Goal: Task Accomplishment & Management: Use online tool/utility

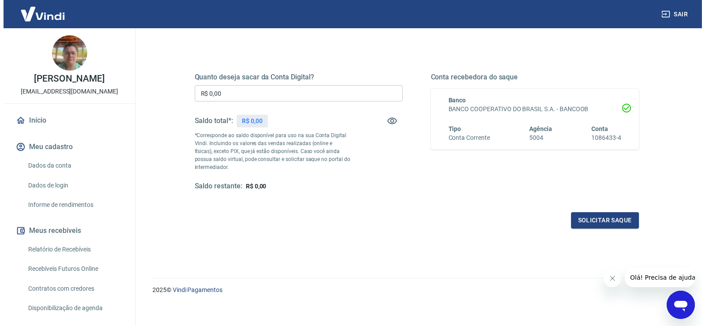
scroll to position [110, 0]
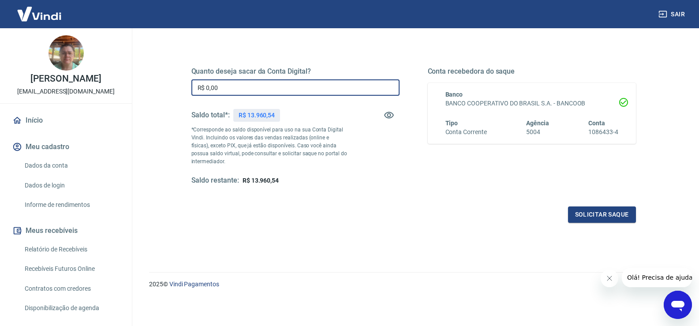
click at [240, 90] on input "R$ 0,00" at bounding box center [295, 87] width 208 height 16
drag, startPoint x: 238, startPoint y: 87, endPoint x: 187, endPoint y: 84, distance: 51.2
click at [188, 85] on div "Quanto deseja sacar da Conta Digital? R$ 1.390,54 ​ Saldo total*: R$ 13.960,54 …" at bounding box center [413, 130] width 465 height 205
type input "R$ 13.960,54"
click at [598, 214] on button "Solicitar saque" at bounding box center [602, 214] width 68 height 16
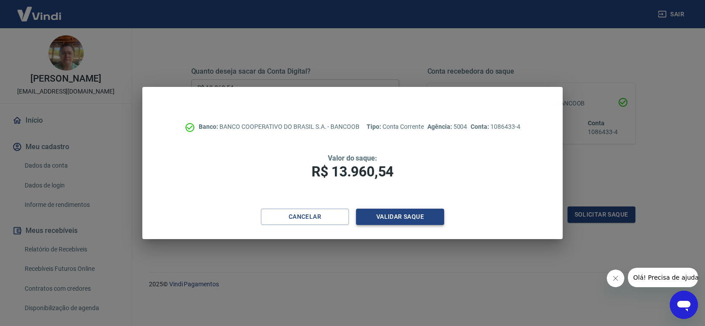
click at [400, 217] on button "Validar saque" at bounding box center [400, 216] width 88 height 16
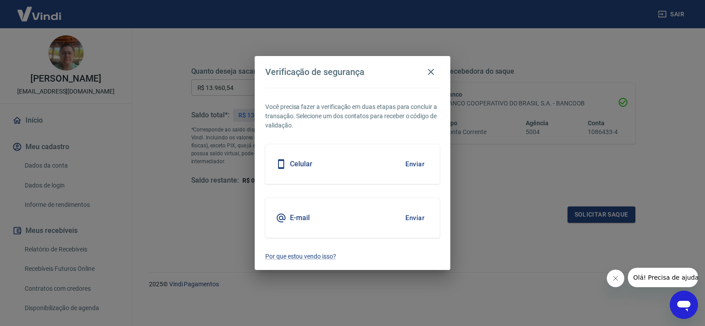
click at [415, 165] on button "Enviar" at bounding box center [415, 164] width 29 height 19
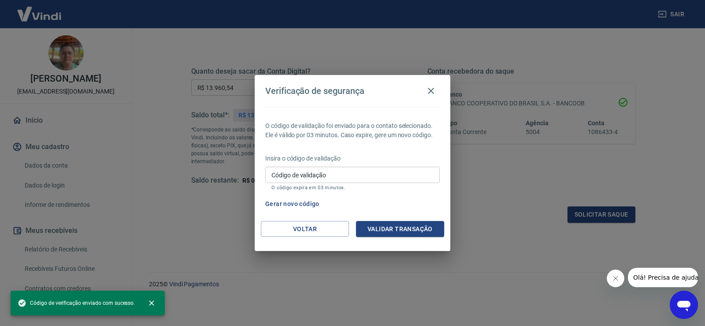
click at [371, 173] on input "Código de validação" at bounding box center [352, 175] width 175 height 16
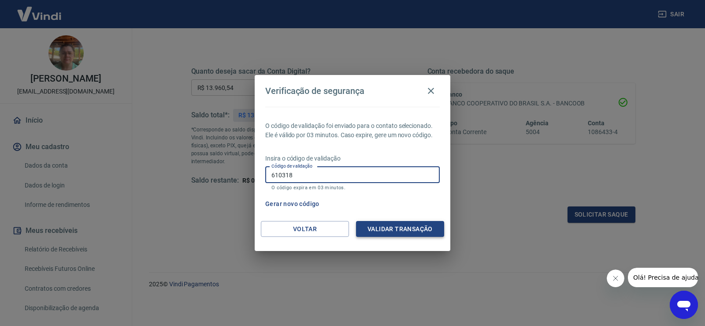
type input "610318"
click at [395, 228] on button "Validar transação" at bounding box center [400, 229] width 88 height 16
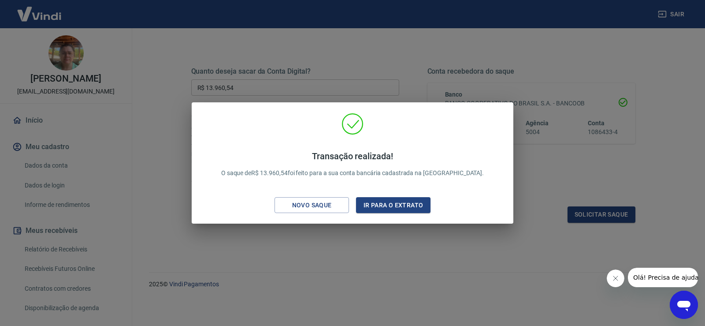
click at [350, 236] on div "Transação realizada! O saque de R$ 13.960,54 foi feito para a sua conta bancári…" at bounding box center [352, 163] width 705 height 326
